Goal: Find specific page/section: Find specific page/section

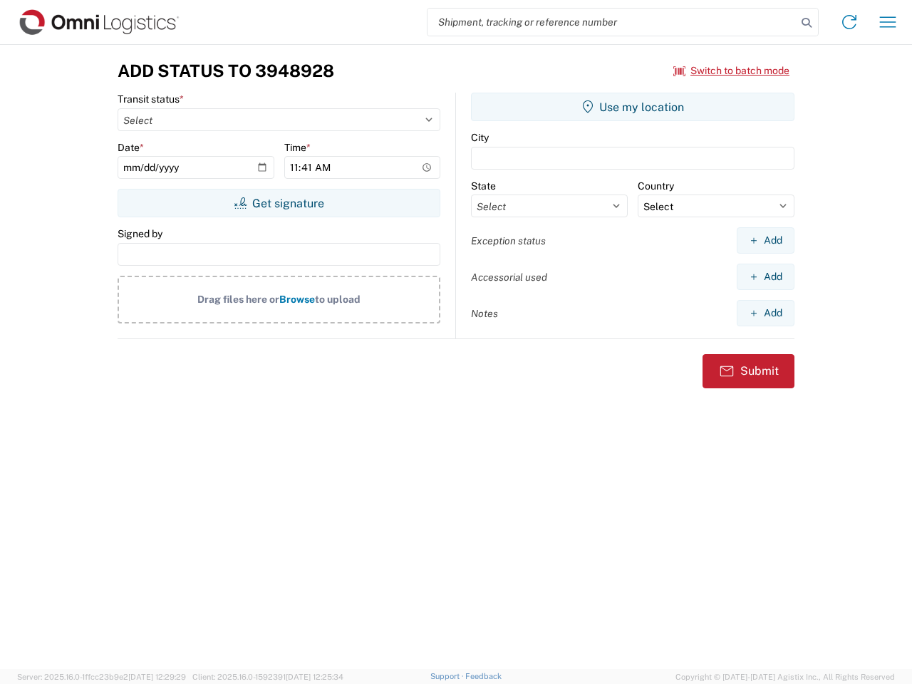
click at [612, 22] on input "search" at bounding box center [612, 22] width 369 height 27
click at [807, 23] on icon at bounding box center [807, 23] width 20 height 20
click at [850, 22] on icon at bounding box center [849, 22] width 23 height 23
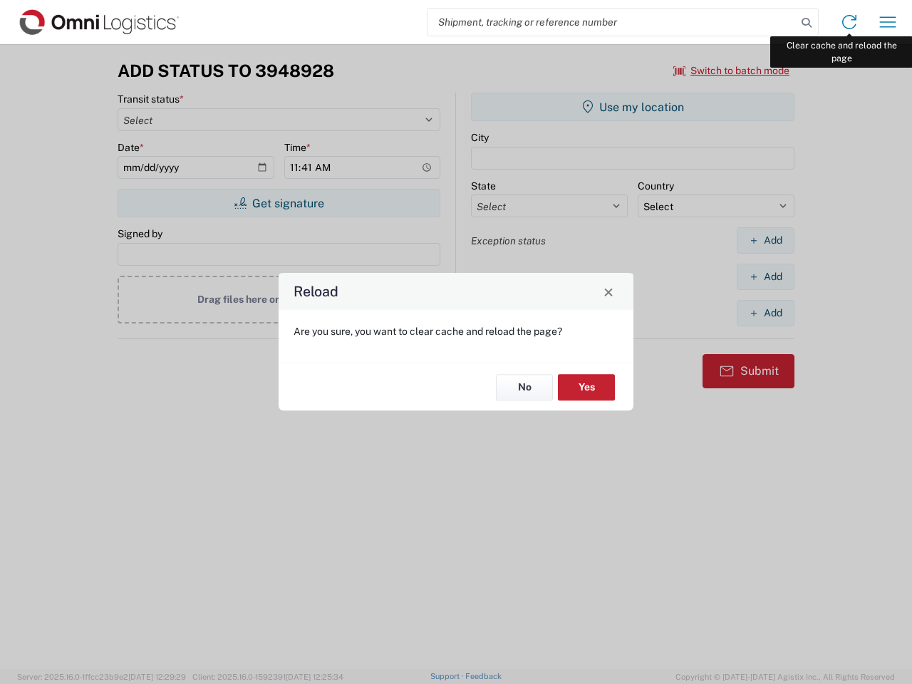
click at [888, 22] on div "Reload Are you sure, you want to clear cache and reload the page? No Yes" at bounding box center [456, 342] width 912 height 684
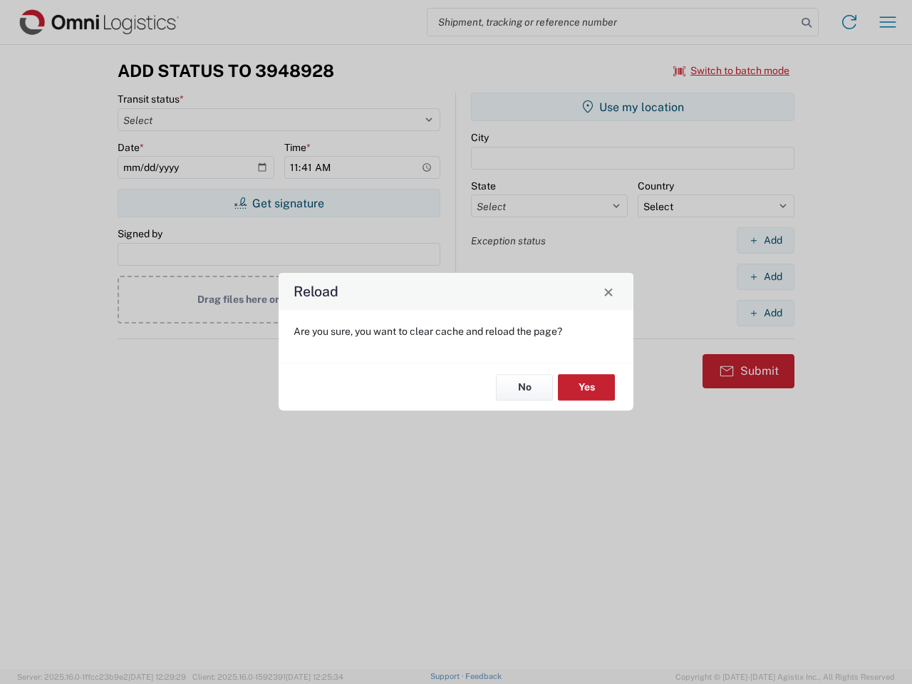
click at [732, 71] on div "Reload Are you sure, you want to clear cache and reload the page? No Yes" at bounding box center [456, 342] width 912 height 684
click at [279, 203] on div "Reload Are you sure, you want to clear cache and reload the page? No Yes" at bounding box center [456, 342] width 912 height 684
click at [633, 107] on div "Reload Are you sure, you want to clear cache and reload the page? No Yes" at bounding box center [456, 342] width 912 height 684
click at [765, 240] on div "Reload Are you sure, you want to clear cache and reload the page? No Yes" at bounding box center [456, 342] width 912 height 684
click at [765, 277] on div "Reload Are you sure, you want to clear cache and reload the page? No Yes" at bounding box center [456, 342] width 912 height 684
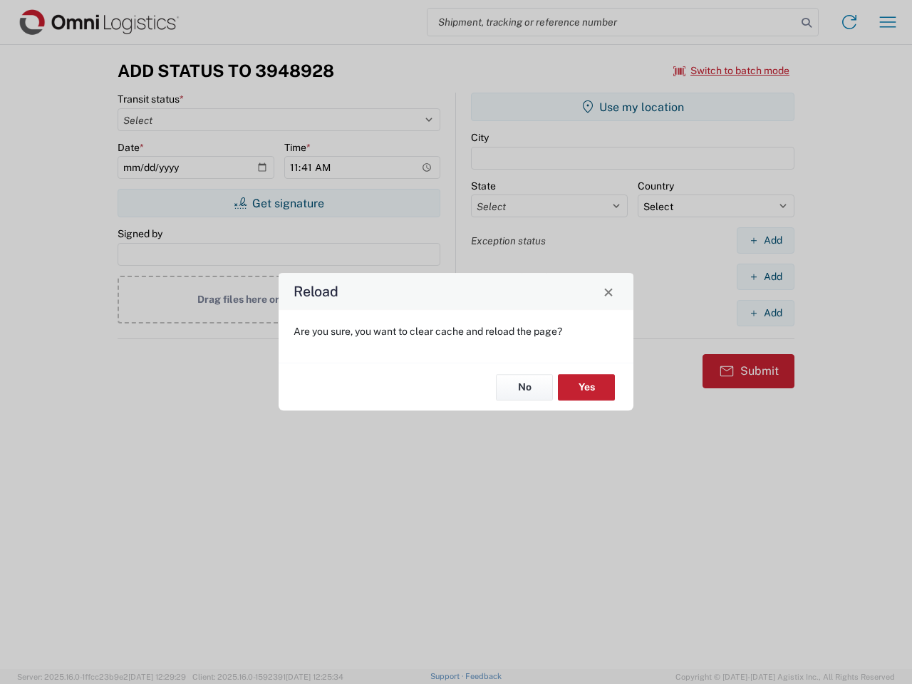
click at [765, 313] on div "Reload Are you sure, you want to clear cache and reload the page? No Yes" at bounding box center [456, 342] width 912 height 684
